Goal: Task Accomplishment & Management: Complete application form

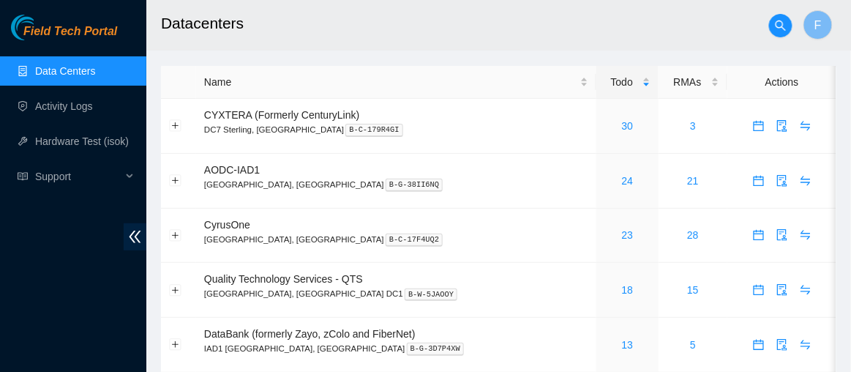
click at [87, 74] on link "Data Centers" at bounding box center [65, 71] width 60 height 12
click at [83, 100] on link "Activity Logs" at bounding box center [64, 106] width 58 height 12
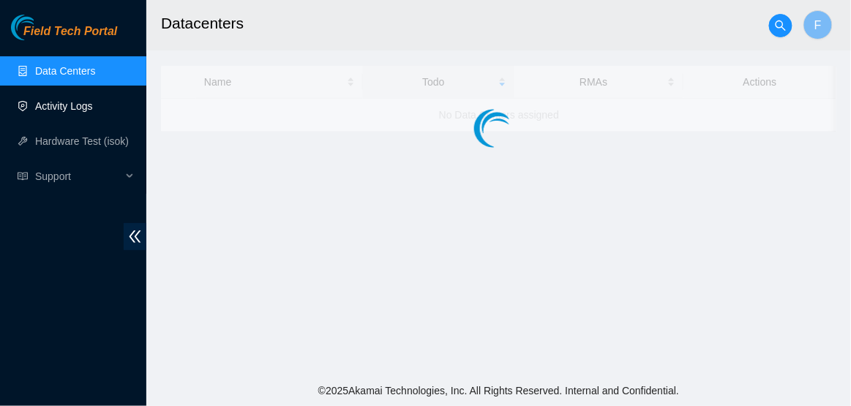
click at [93, 112] on link "Activity Logs" at bounding box center [64, 106] width 58 height 12
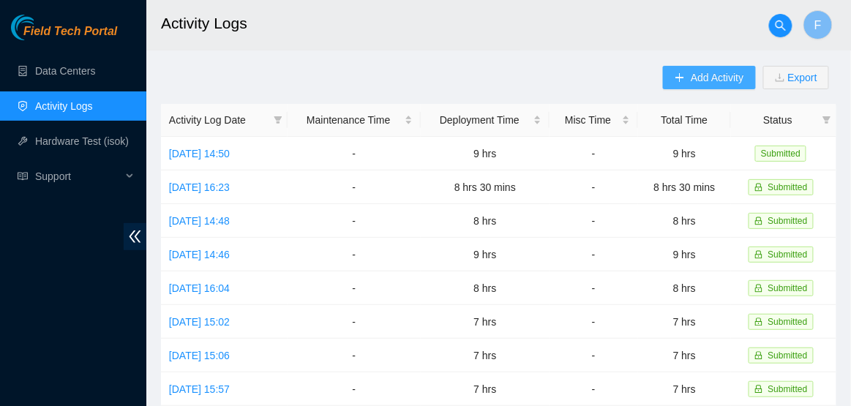
click at [665, 72] on button "Add Activity" at bounding box center [709, 77] width 92 height 23
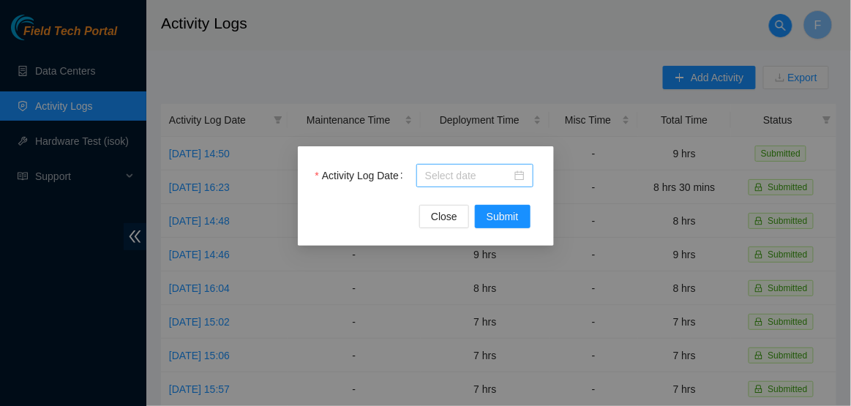
click at [522, 181] on div at bounding box center [474, 175] width 99 height 16
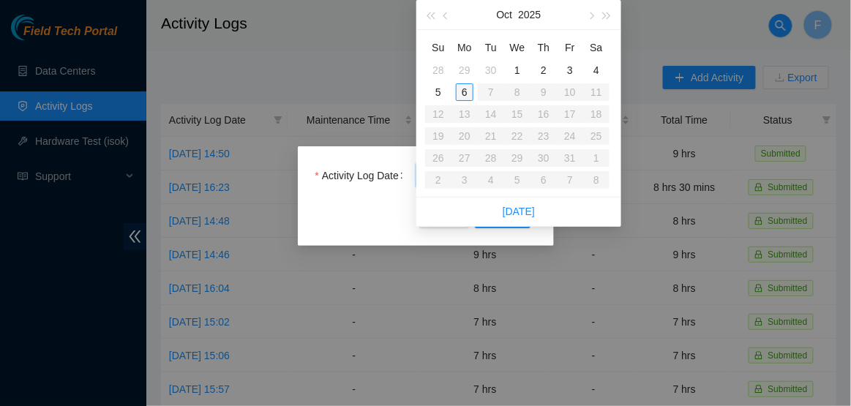
type input "2025-10-06"
click at [467, 91] on div "6" at bounding box center [465, 92] width 18 height 18
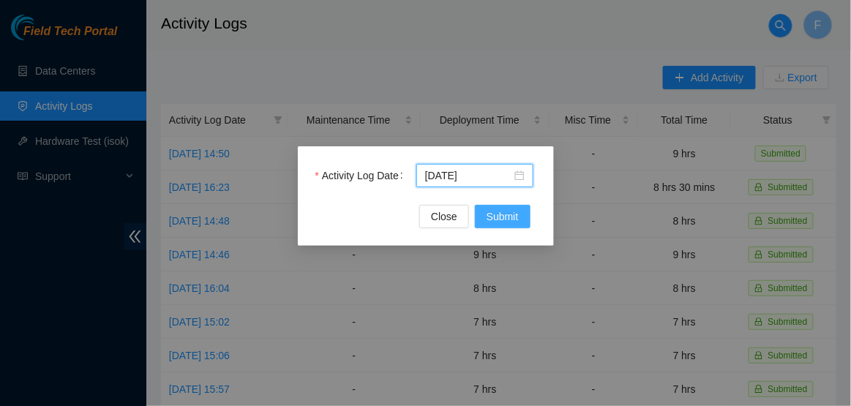
click at [505, 222] on span "Submit" at bounding box center [502, 216] width 32 height 16
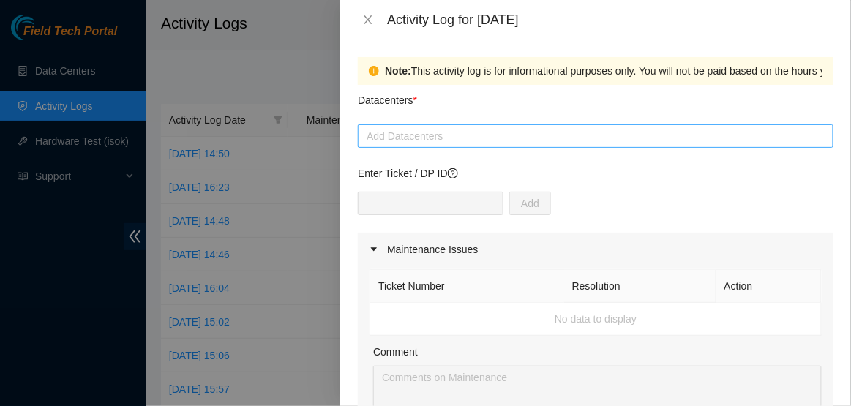
click at [506, 139] on div at bounding box center [595, 136] width 468 height 18
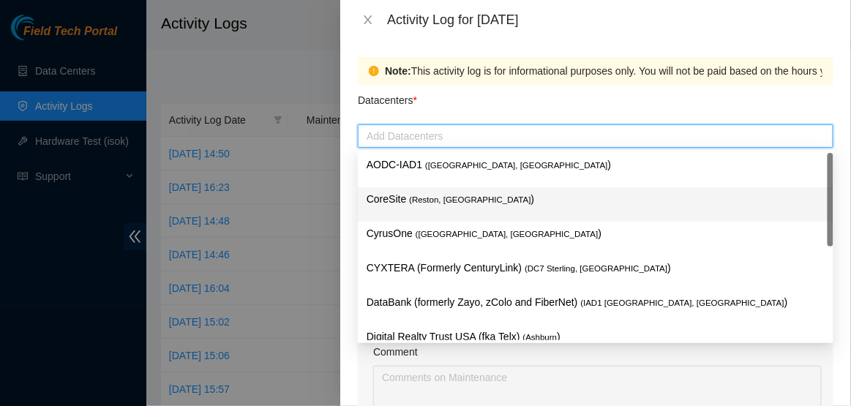
scroll to position [159, 0]
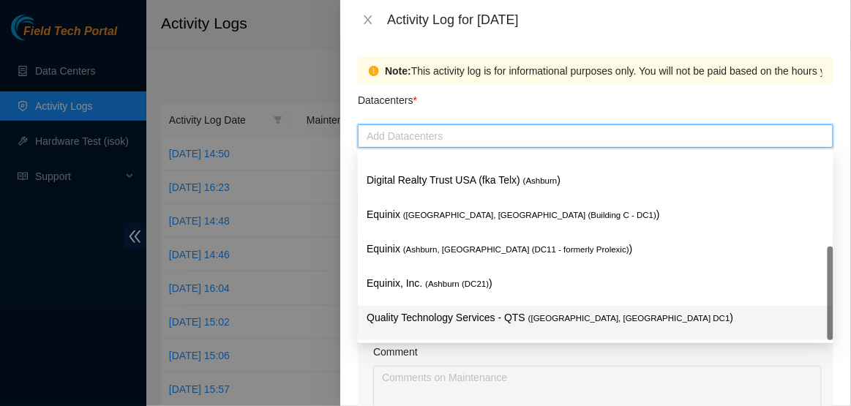
click at [453, 318] on p "Quality Technology Services - QTS ( Ashburn, VA DC1 )" at bounding box center [595, 317] width 458 height 17
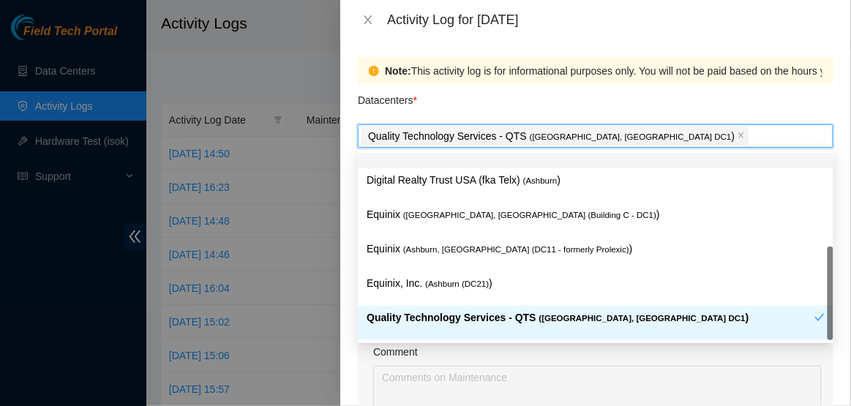
click at [585, 88] on div "Datacenters *" at bounding box center [595, 104] width 475 height 39
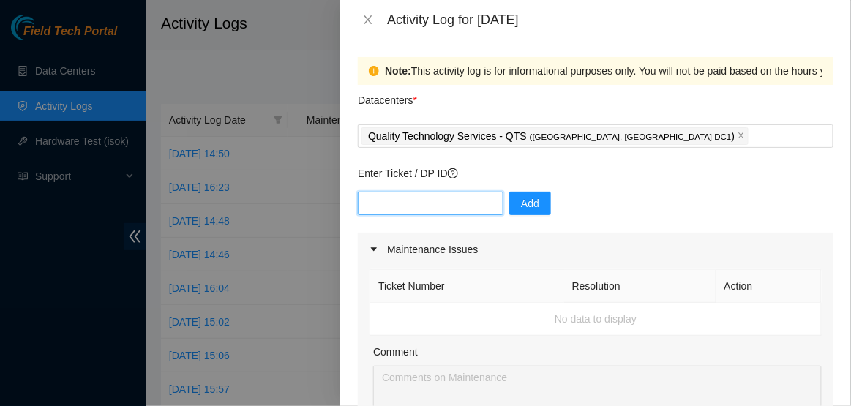
click at [455, 208] on input "text" at bounding box center [431, 203] width 146 height 23
type input "DP77110"
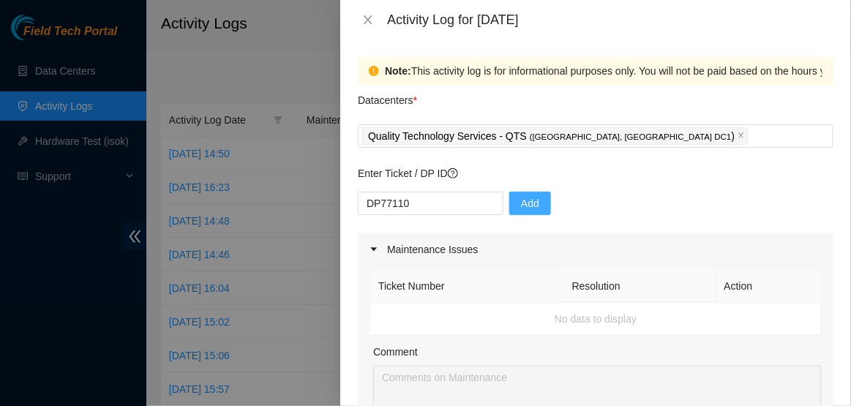
click at [522, 206] on span "Add" at bounding box center [530, 203] width 18 height 16
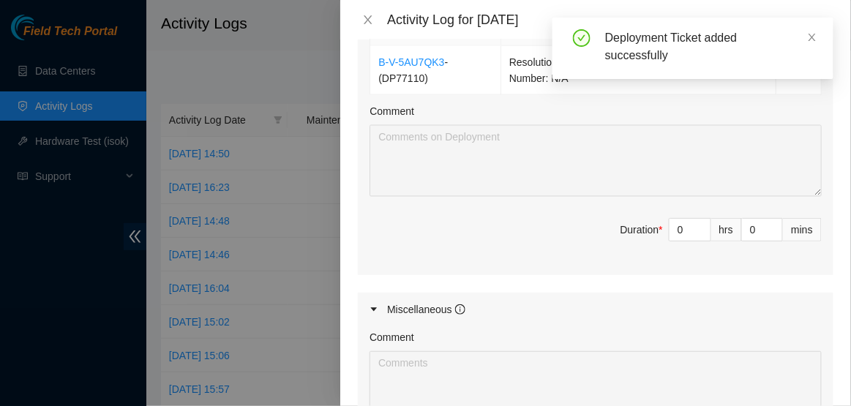
scroll to position [541, 0]
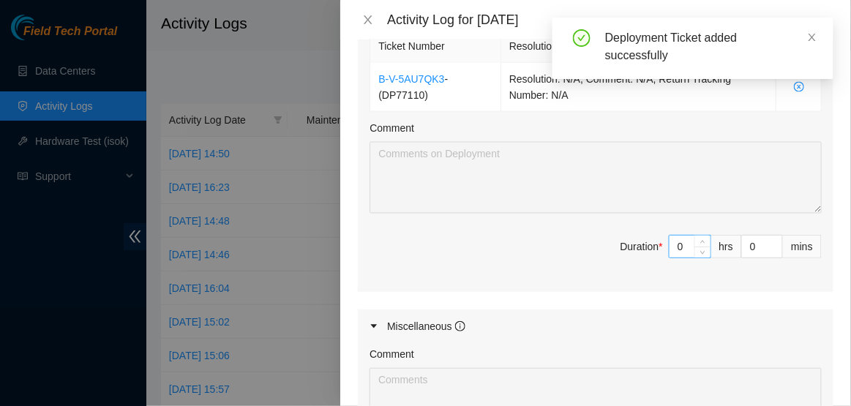
click at [687, 246] on input "0" at bounding box center [689, 246] width 41 height 22
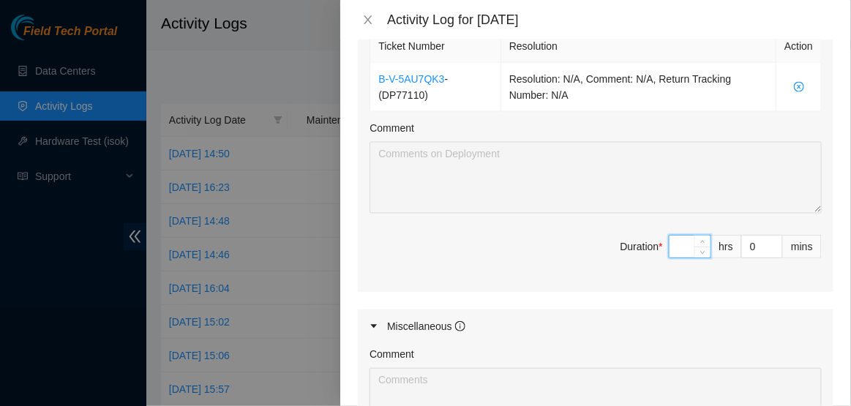
type input "7"
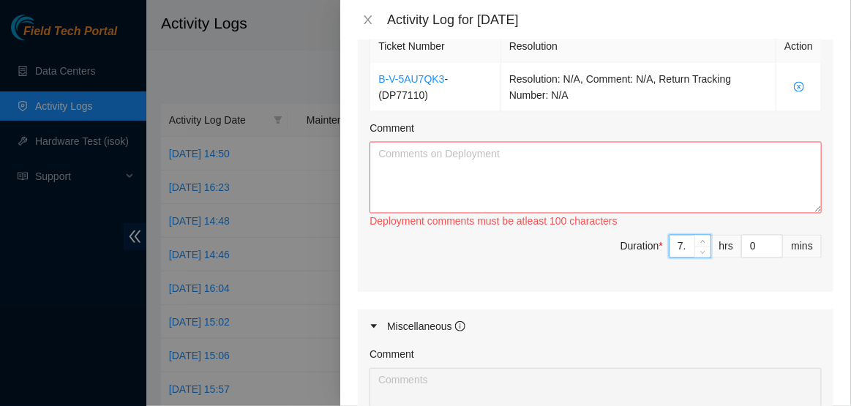
type input "7.5"
click at [567, 189] on textarea "Comment" at bounding box center [595, 178] width 452 height 72
paste textarea "Hi Dave, EOD Update: -Trouble shot with NIE Dave -Power cycle G-R34 47 s62.scs0…"
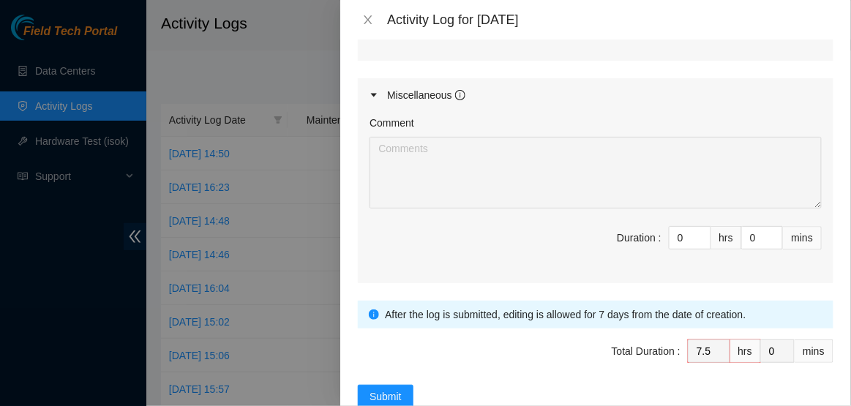
scroll to position [807, 0]
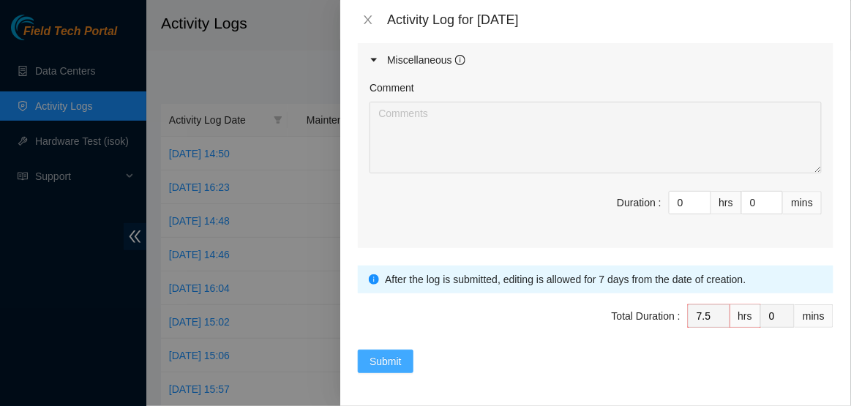
type textarea "Hi Dave, EOD Update: -Trouble shot with NIE Dave -Power cycle G-R34 47 s62.scs0…"
click at [399, 360] on span "Submit" at bounding box center [385, 361] width 32 height 16
